Goal: Transaction & Acquisition: Purchase product/service

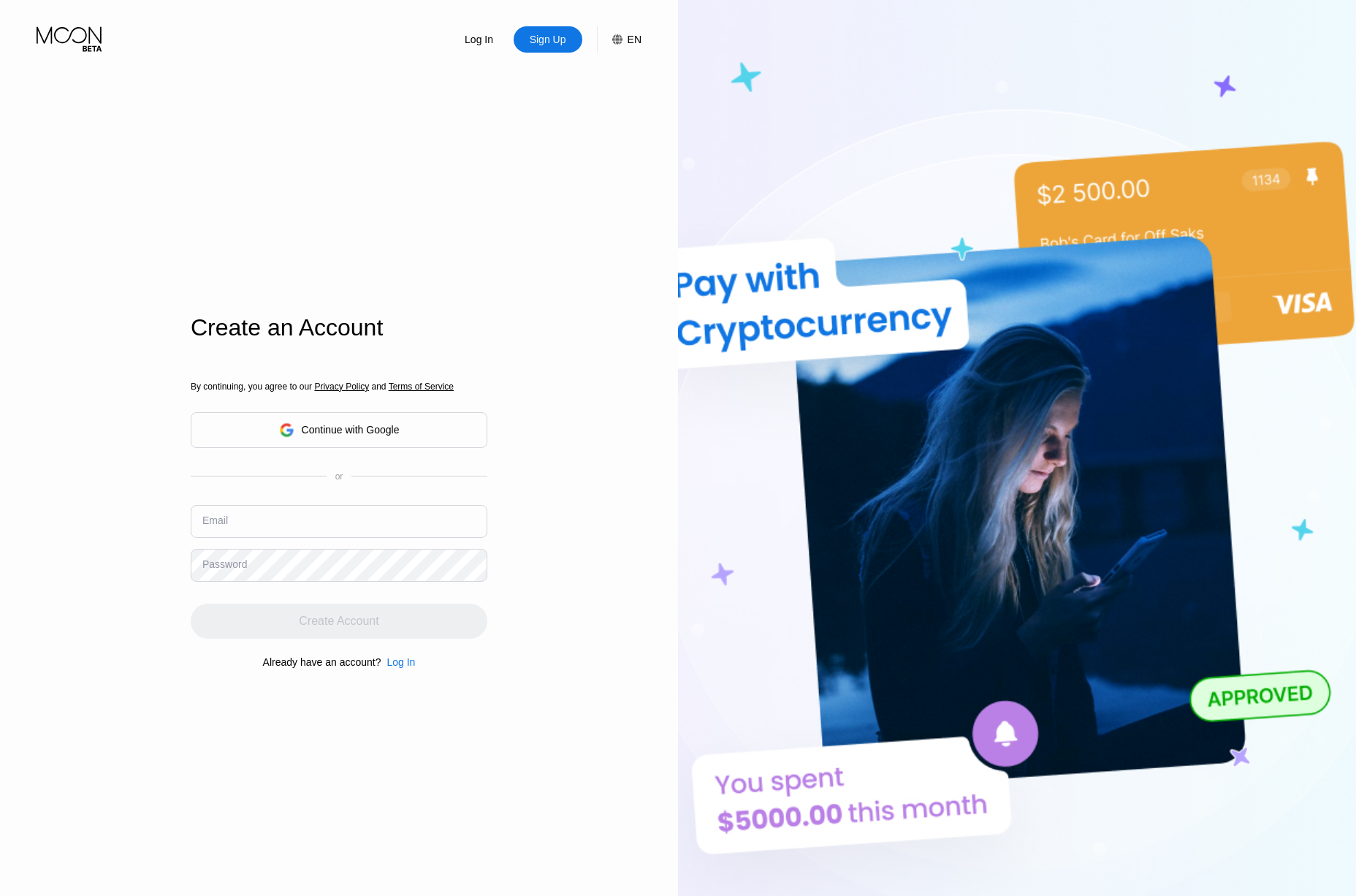
click at [400, 434] on div "Continue with Google" at bounding box center [350, 429] width 98 height 11
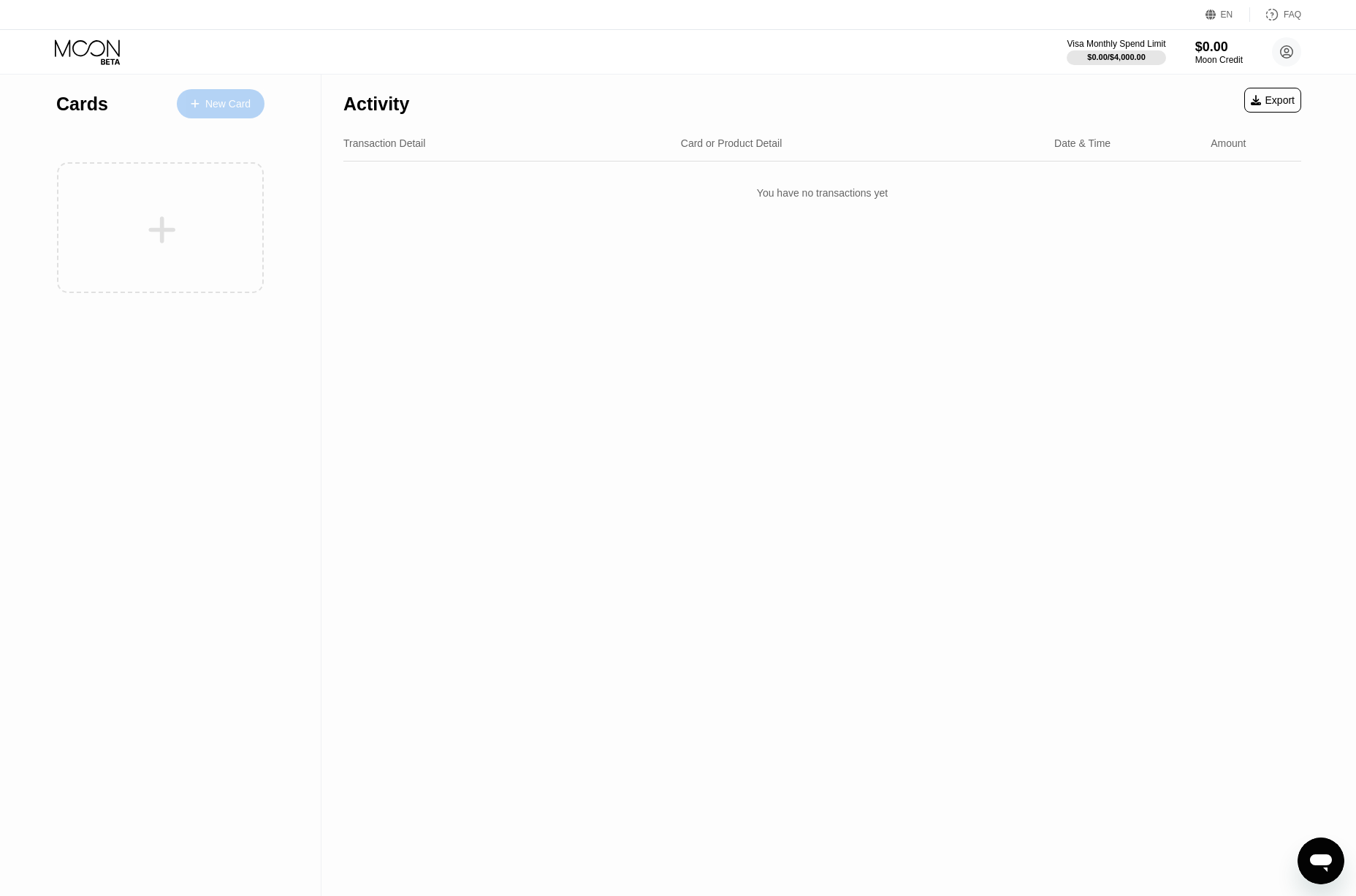
click at [228, 106] on div "New Card" at bounding box center [228, 104] width 45 height 12
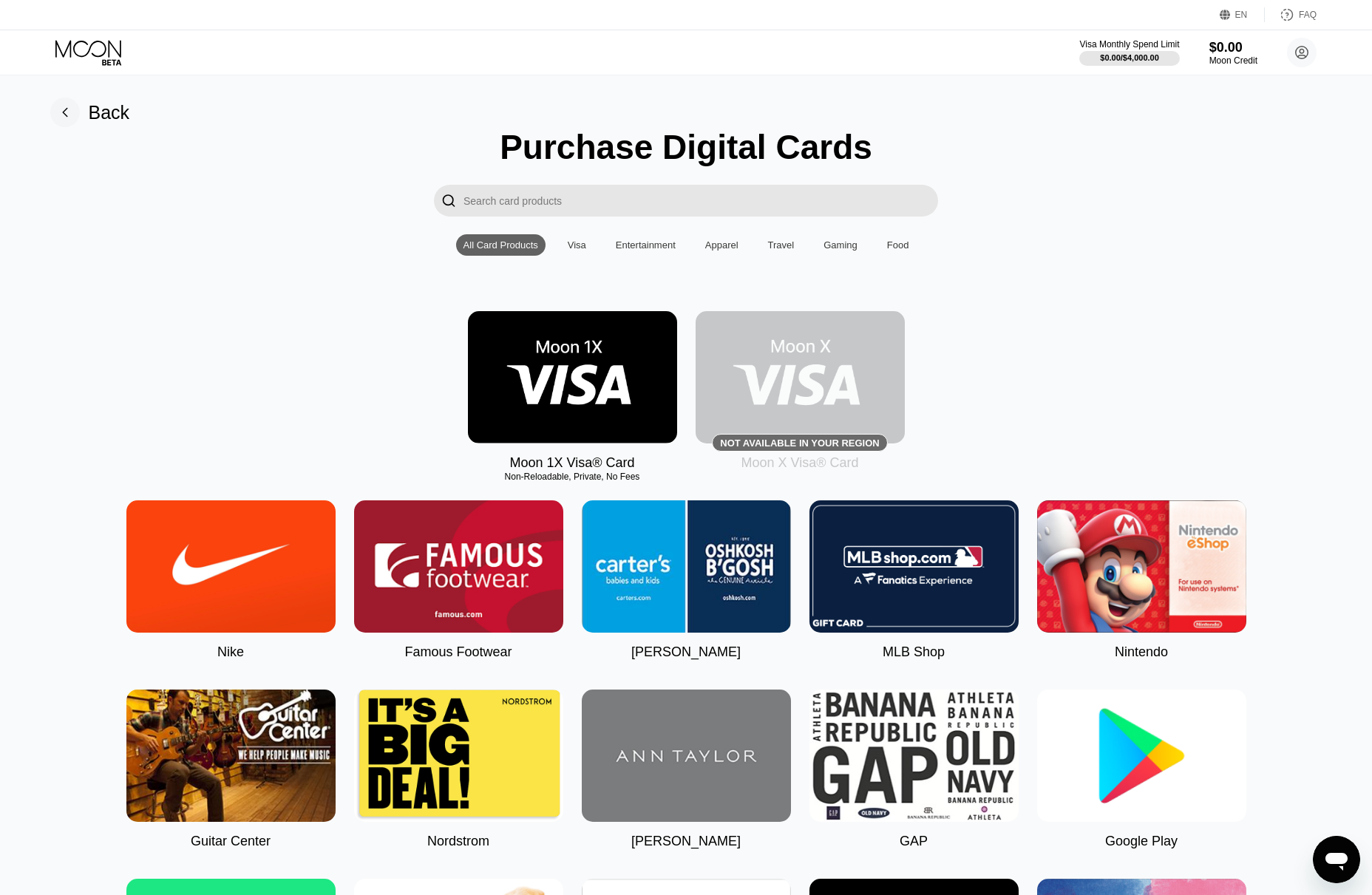
drag, startPoint x: 315, startPoint y: 330, endPoint x: 369, endPoint y: 356, distance: 59.9
click at [315, 330] on div "Moon 1X Visa® Card Non-Reloadable, Private, No Fees Not available in your regio…" at bounding box center [686, 390] width 1339 height 159
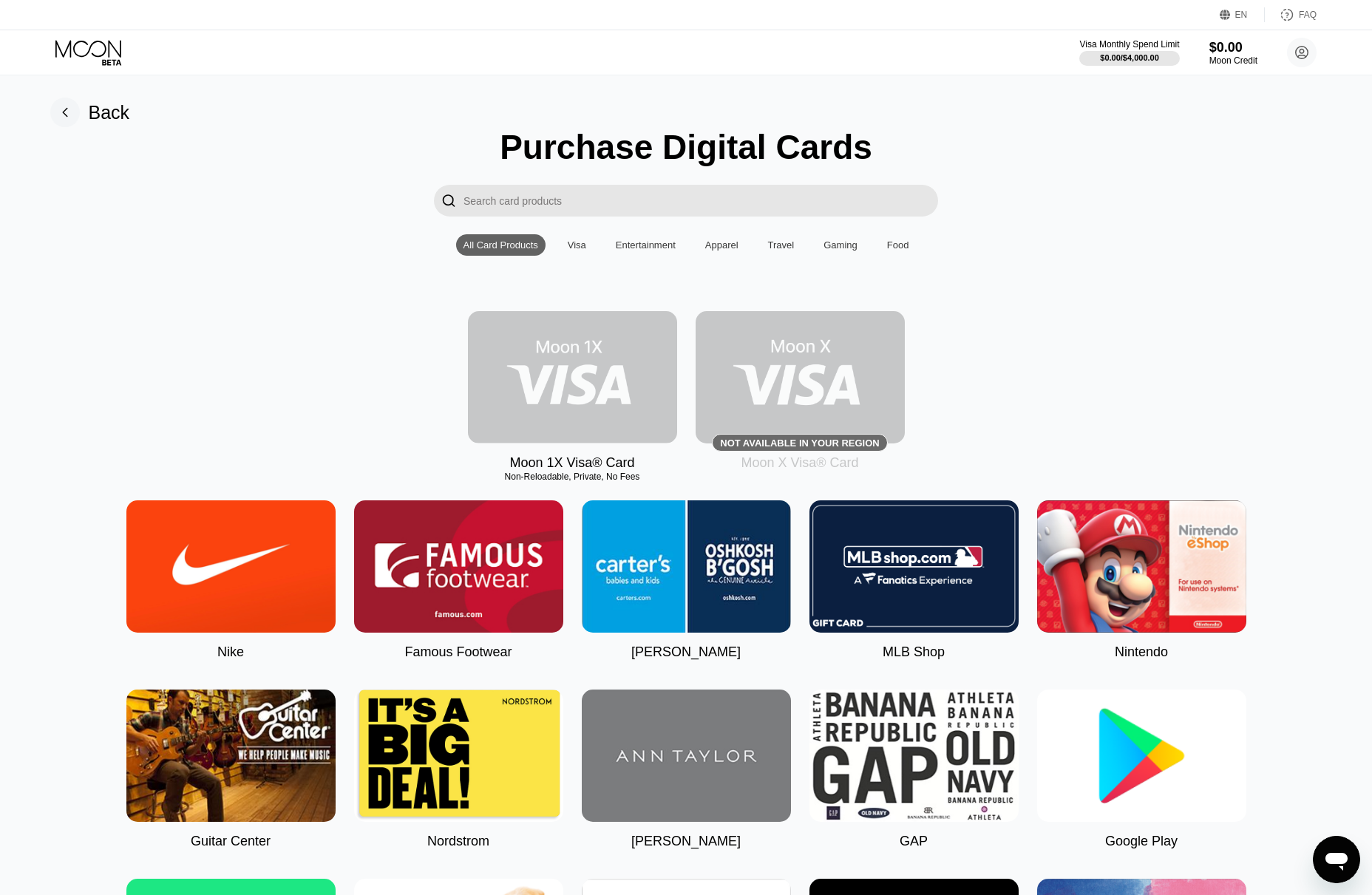
click at [525, 378] on img at bounding box center [572, 377] width 209 height 132
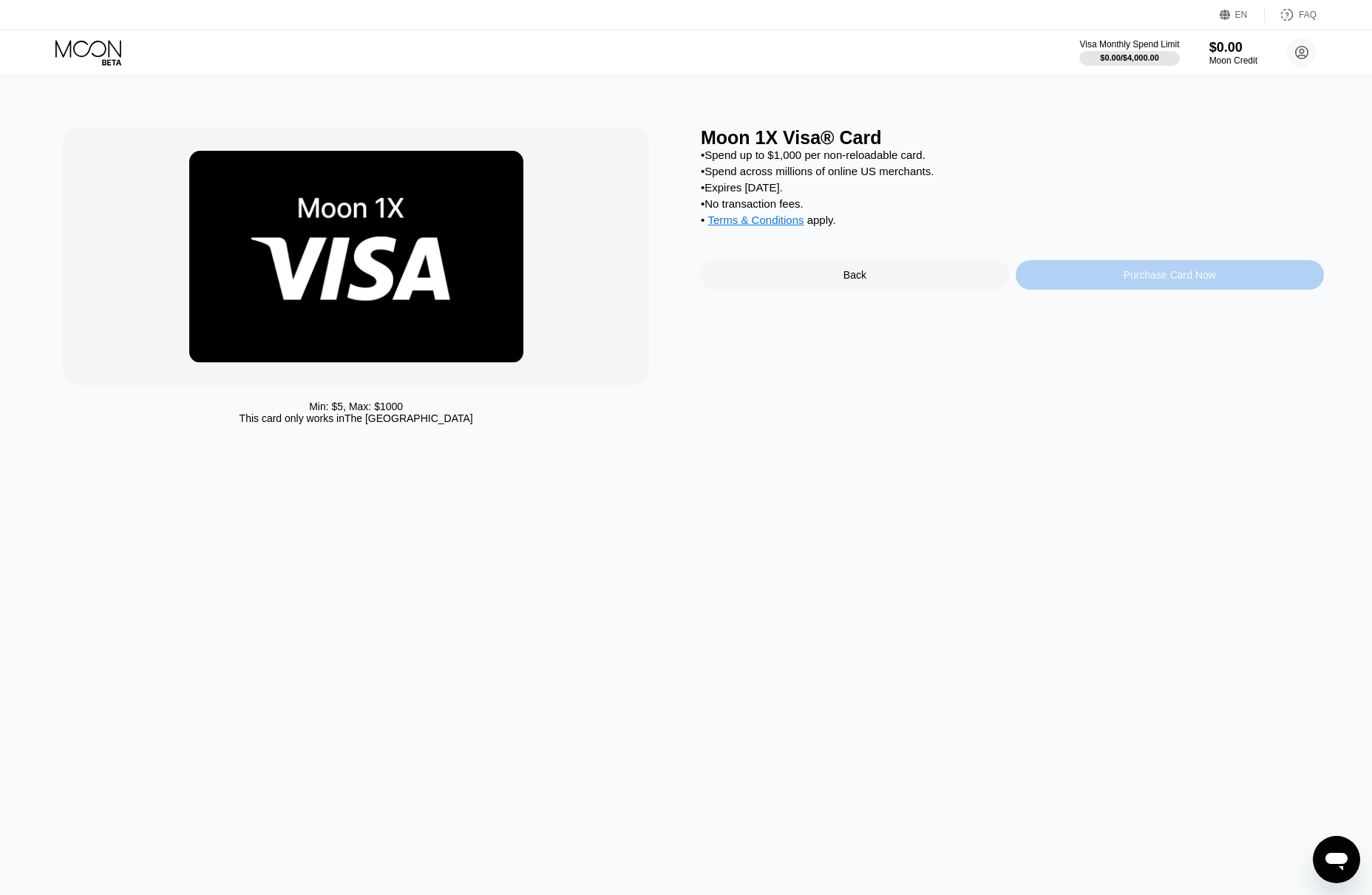
click at [1105, 285] on div "Purchase Card Now" at bounding box center [1170, 275] width 308 height 30
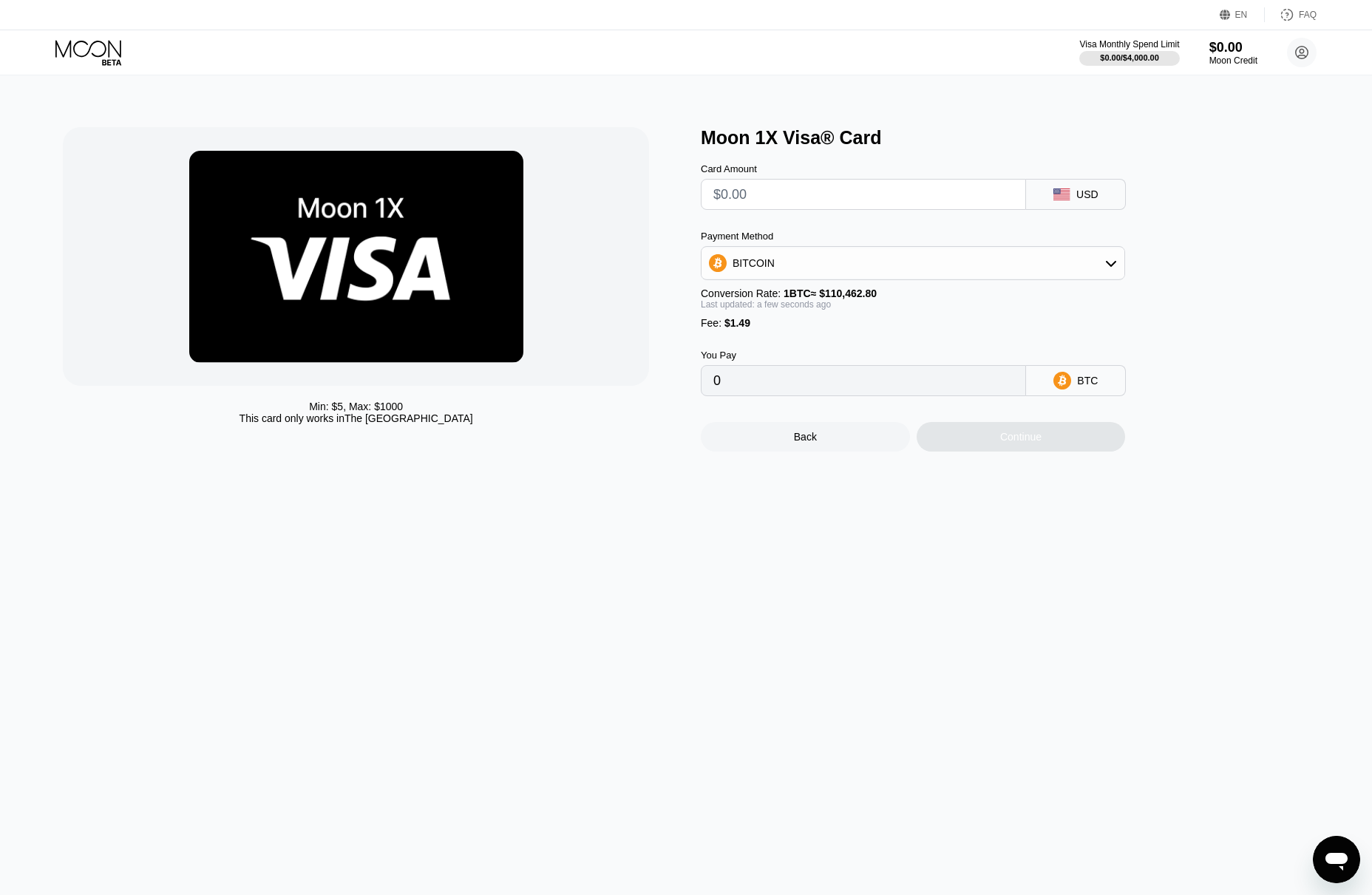
click at [865, 266] on div "BITCOIN" at bounding box center [913, 263] width 423 height 30
drag, startPoint x: 800, startPoint y: 345, endPoint x: 795, endPoint y: 351, distance: 7.8
click at [800, 345] on div "USDT on TRON" at bounding box center [912, 337] width 415 height 30
type input "0.00"
click at [796, 395] on input "0.00" at bounding box center [864, 381] width 300 height 30
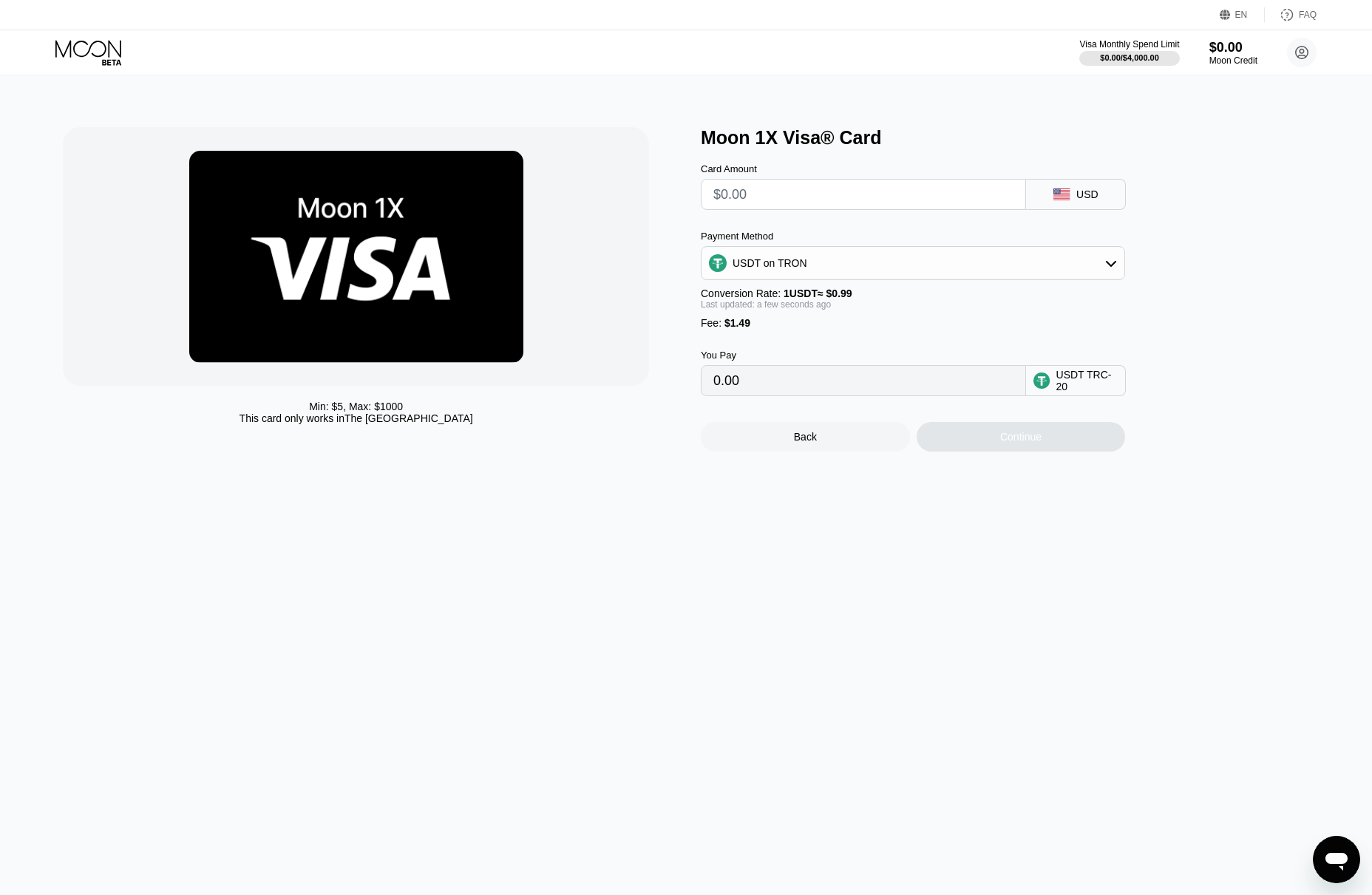
click at [760, 191] on input "text" at bounding box center [864, 195] width 300 height 30
type input "$1"
type input "2.52"
type input "$10"
type input "11.61"
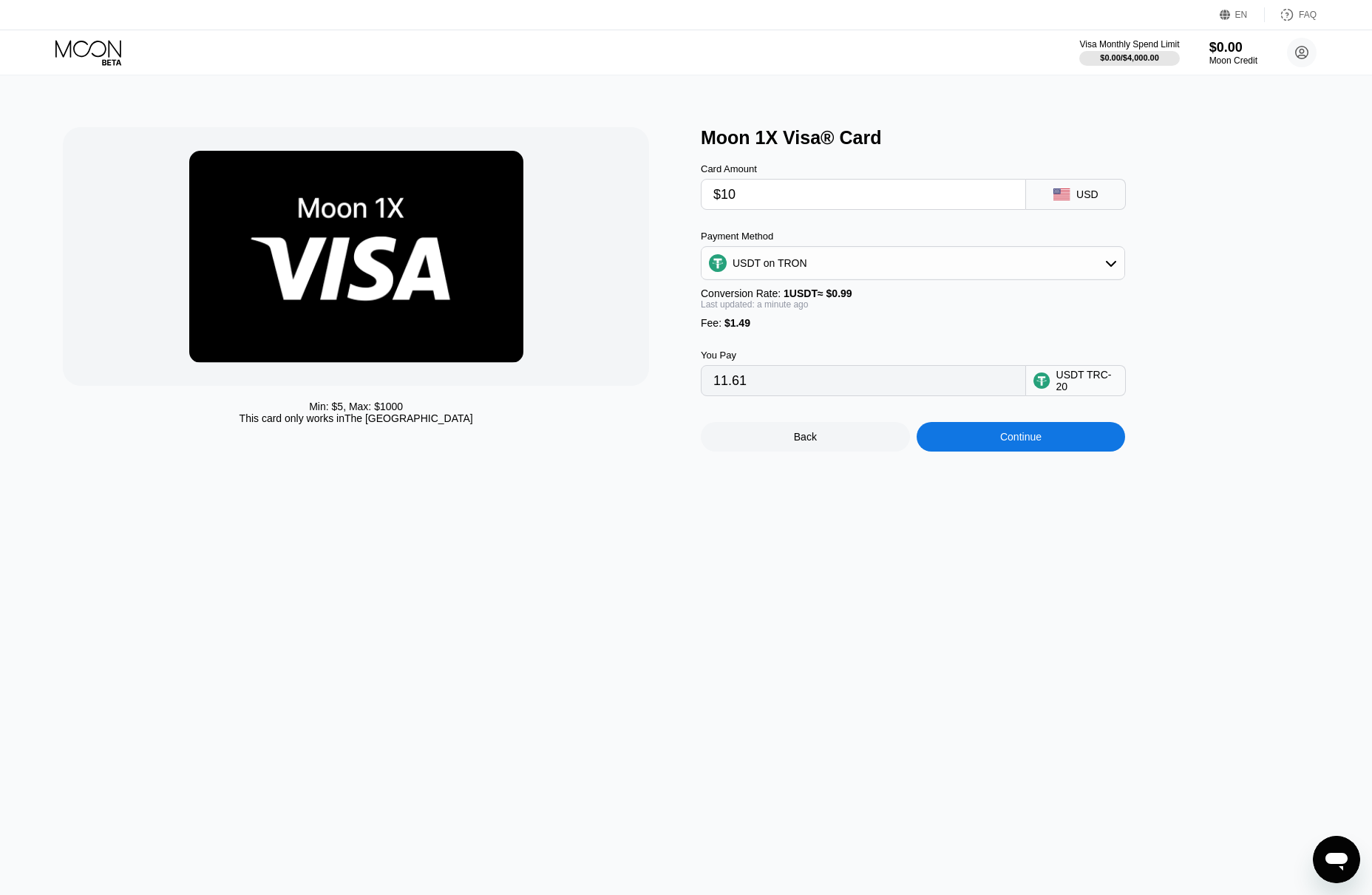
type input "$10"
click at [1210, 157] on div "Moon 1X Visa® Card Card Amount $10 USD Payment Method USDT on TRON Conversion R…" at bounding box center [1012, 289] width 623 height 324
click at [668, 554] on div "Min: $ 5 , Max: $ 1000 This card only works in The United States Moon 1X Visa® …" at bounding box center [686, 485] width 1383 height 819
click at [1022, 448] on div "Continue" at bounding box center [1020, 437] width 209 height 30
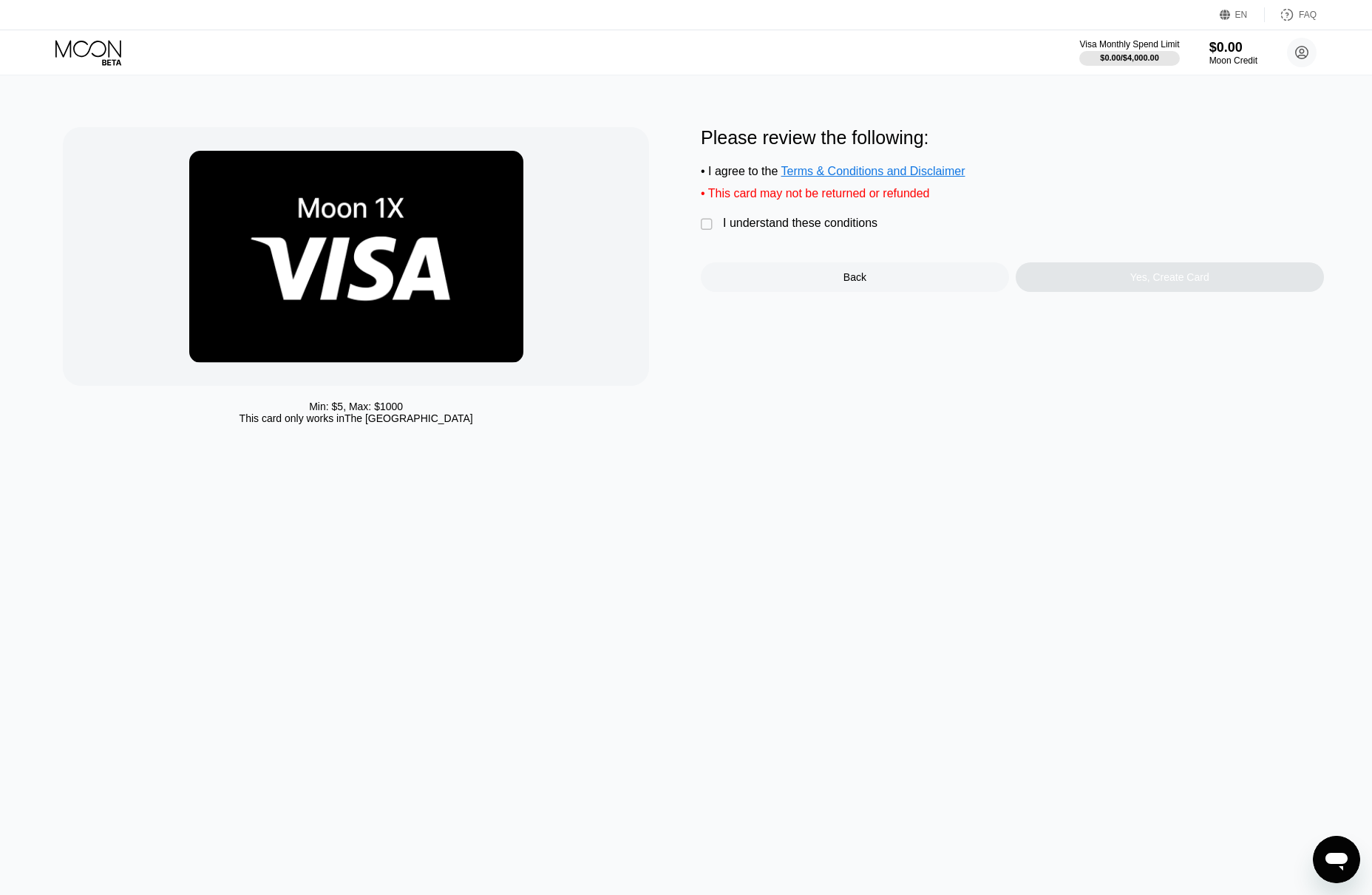
click at [779, 223] on div "I understand these conditions" at bounding box center [799, 223] width 154 height 13
click at [1122, 280] on div "Yes, Create Card" at bounding box center [1170, 277] width 308 height 30
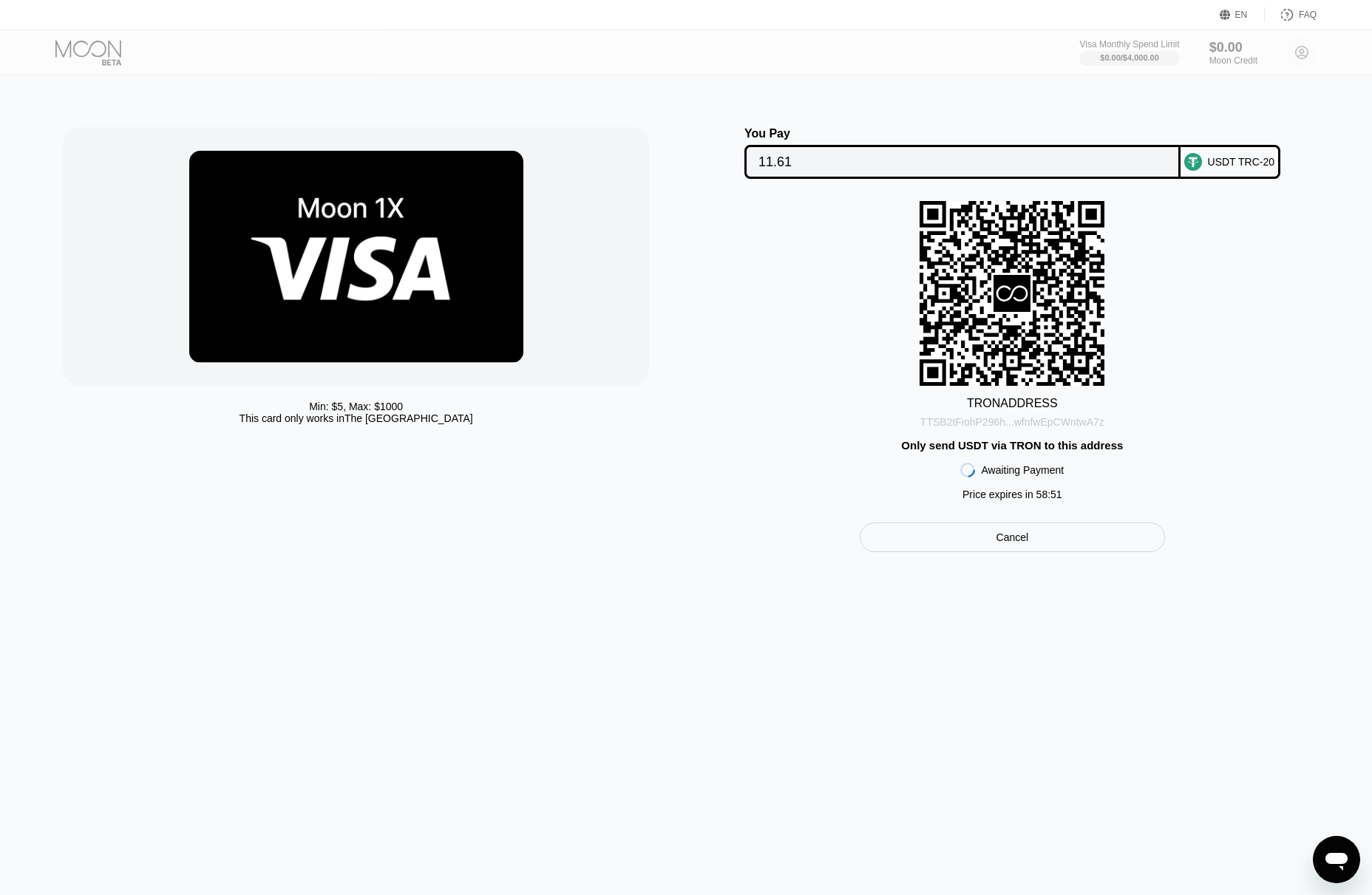
click at [1013, 424] on div "TTSB2tFiohP296h...wfnfwEpCWntwA7z" at bounding box center [1012, 421] width 184 height 11
click at [1035, 424] on div "TTSB2tFiohP296h...wfnfwEpCWntwA7z" at bounding box center [1012, 421] width 184 height 11
click at [986, 538] on div "Cancel" at bounding box center [1012, 537] width 305 height 30
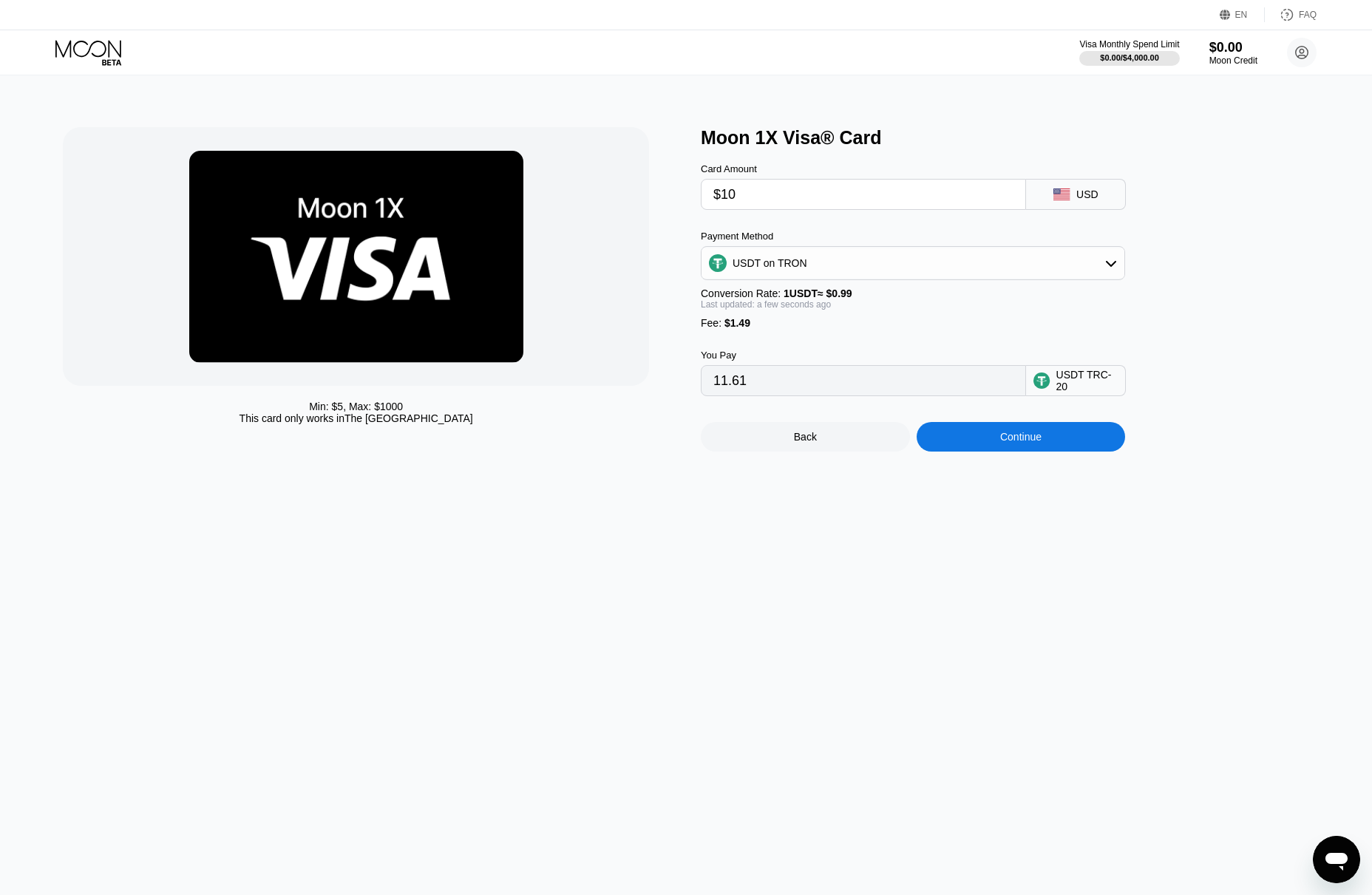
click at [1018, 277] on div "USDT on TRON" at bounding box center [913, 263] width 423 height 30
click at [811, 374] on span "USDC on Polygon" at bounding box center [779, 368] width 85 height 11
type input "11.49000000"
click at [1011, 440] on div "Continue" at bounding box center [1020, 436] width 41 height 11
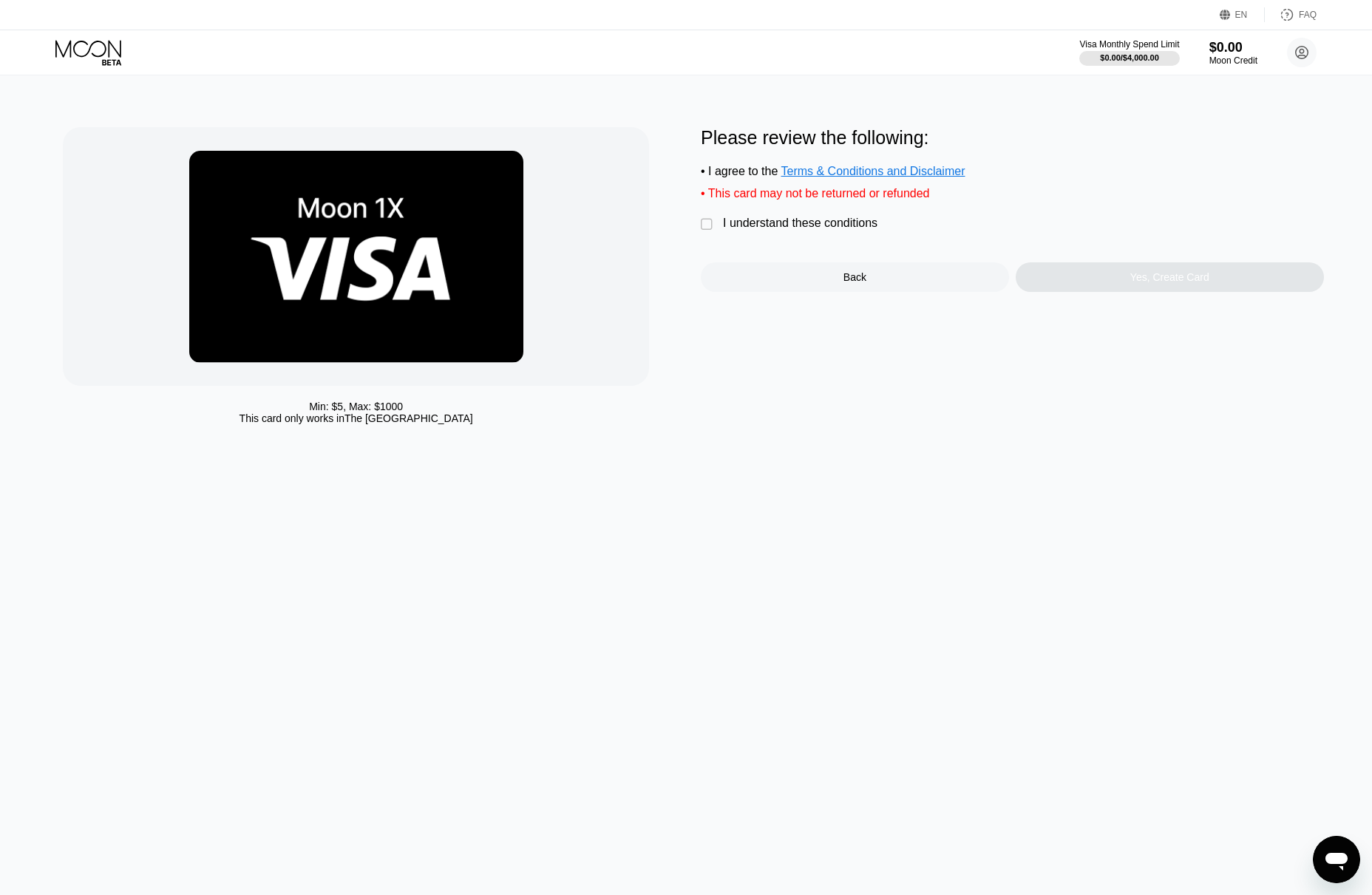
click at [724, 226] on div "I understand these conditions" at bounding box center [799, 223] width 154 height 13
click at [1132, 278] on div "Yes, Create Card" at bounding box center [1170, 277] width 79 height 11
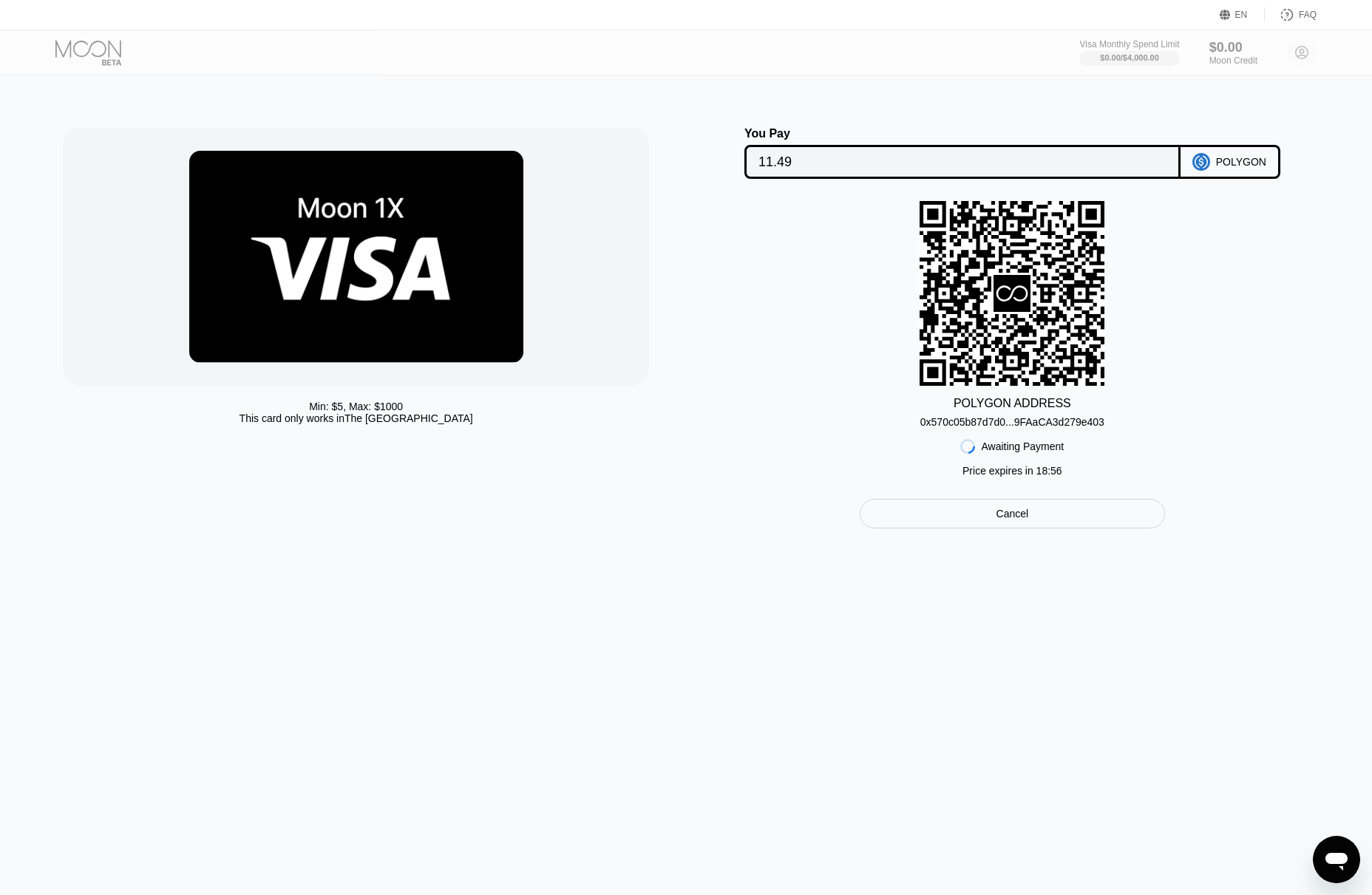
click at [1080, 422] on div "0x570c05b87d7d0...9FAaCA3d279e403" at bounding box center [1012, 421] width 184 height 11
